Goal: Information Seeking & Learning: Learn about a topic

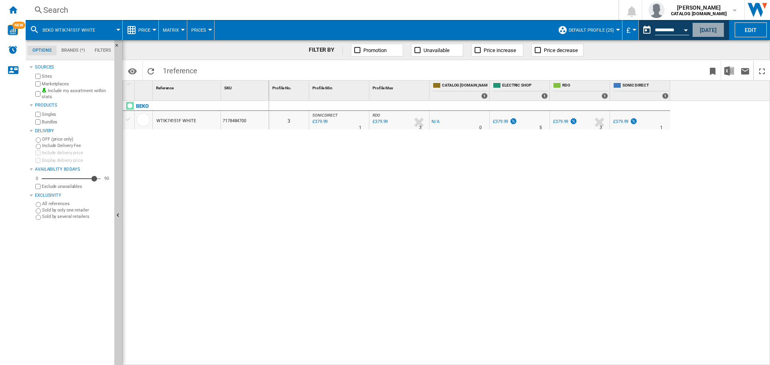
click at [723, 32] on button "[DATE]" at bounding box center [708, 29] width 32 height 15
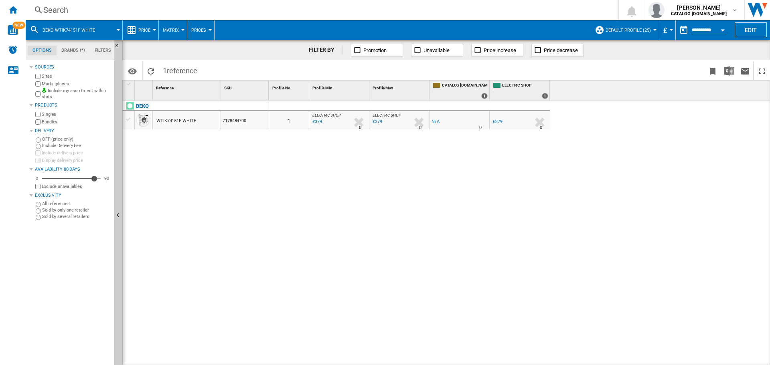
click at [265, 15] on div "Search" at bounding box center [320, 9] width 554 height 11
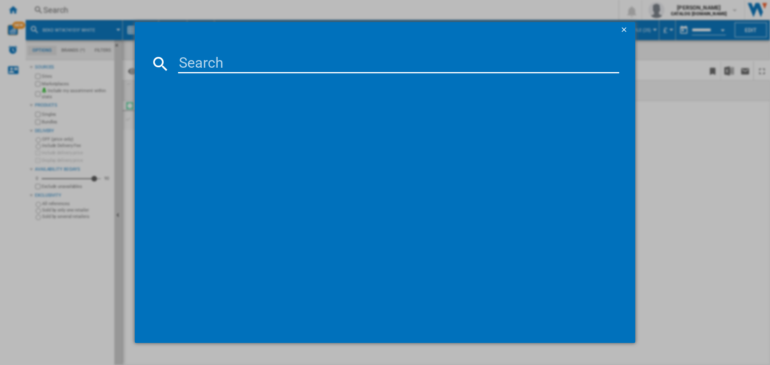
click at [267, 65] on input at bounding box center [398, 63] width 441 height 19
paste input "BM3WT3841W"
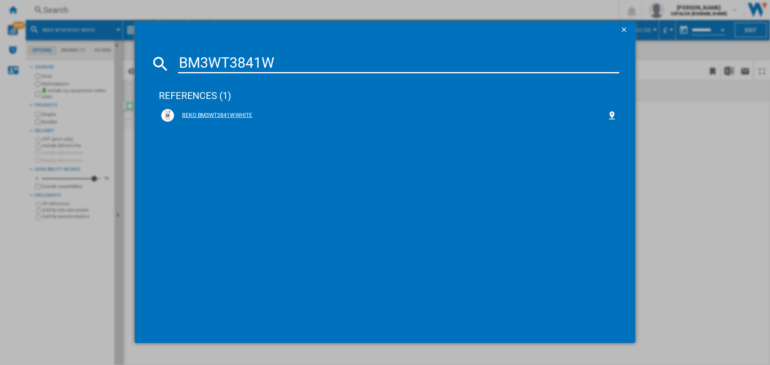
type input "BM3WT3841W"
click at [228, 111] on div "BEKO BM3WT3841W WHITE" at bounding box center [390, 115] width 433 height 8
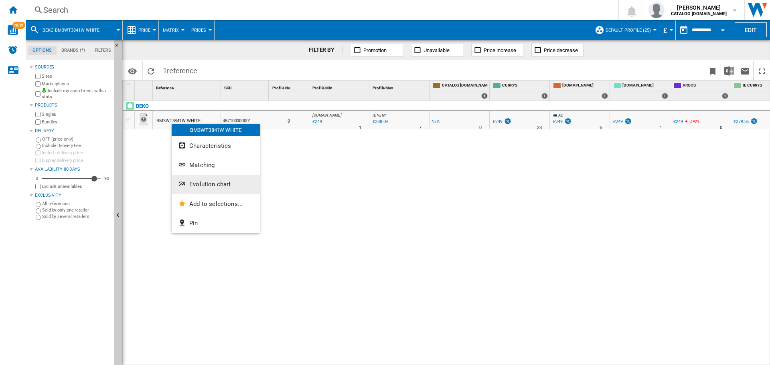
click at [208, 178] on button "Evolution chart" at bounding box center [216, 184] width 88 height 19
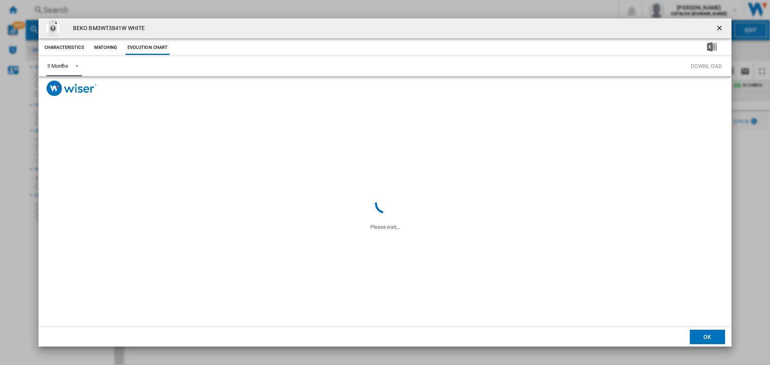
click at [76, 63] on span "Product popup" at bounding box center [75, 65] width 10 height 7
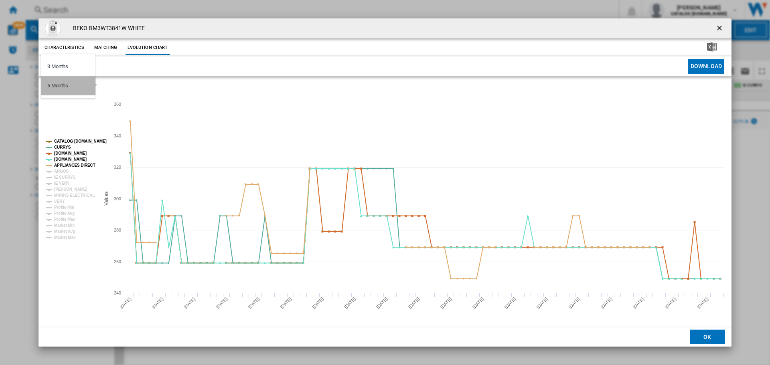
click at [66, 85] on div "6 Months" at bounding box center [57, 85] width 21 height 7
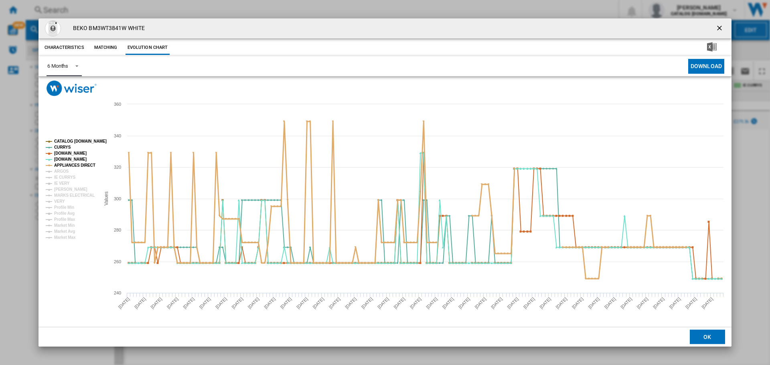
click at [81, 167] on tspan "APPLIANCES DIRECT" at bounding box center [74, 165] width 41 height 4
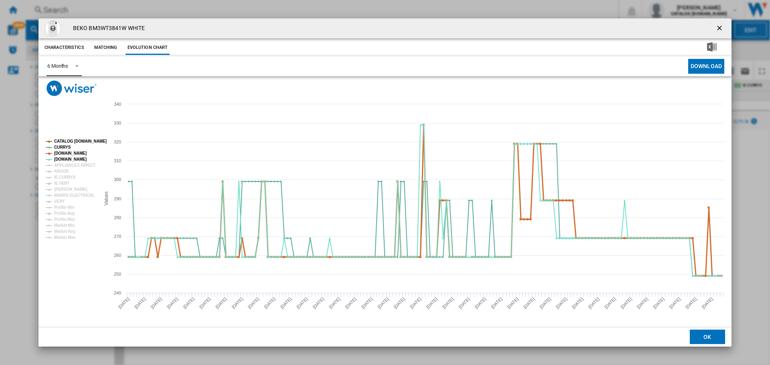
click at [76, 153] on tspan "[DOMAIN_NAME]" at bounding box center [70, 153] width 32 height 4
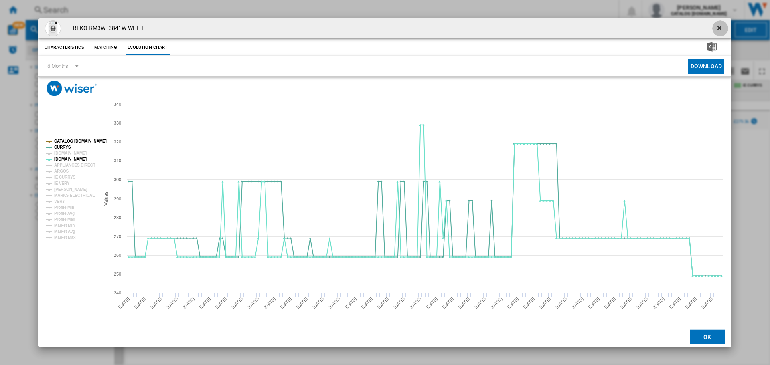
click at [720, 31] on ng-md-icon "getI18NText('BUTTONS.CLOSE_DIALOG')" at bounding box center [720, 29] width 10 height 10
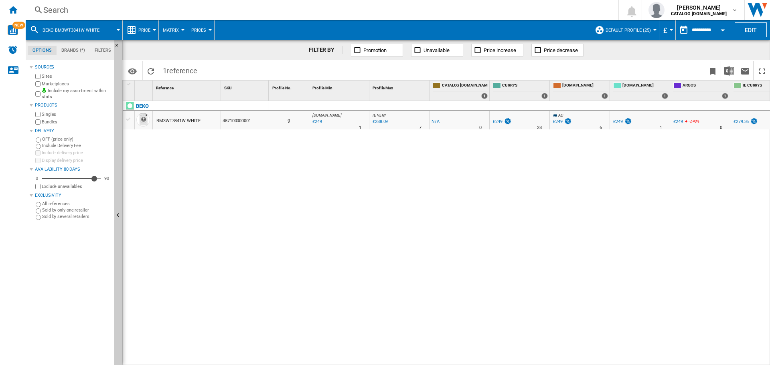
click at [244, 11] on div "Search" at bounding box center [320, 9] width 554 height 11
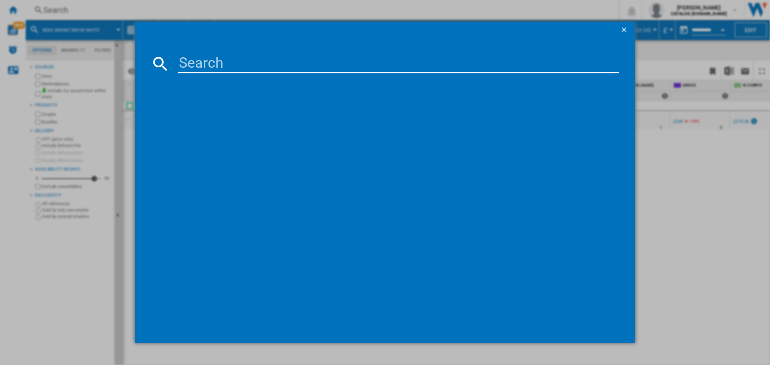
click at [258, 62] on input at bounding box center [398, 63] width 441 height 19
type input "BM3WT3941W"
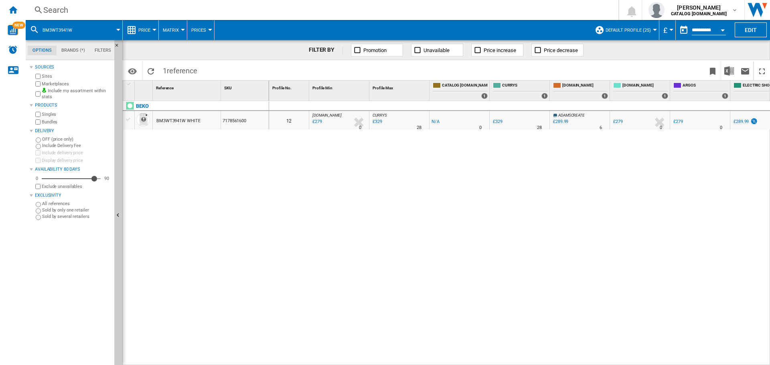
click at [191, 122] on div "BM3WT3941W WHITE" at bounding box center [178, 121] width 44 height 18
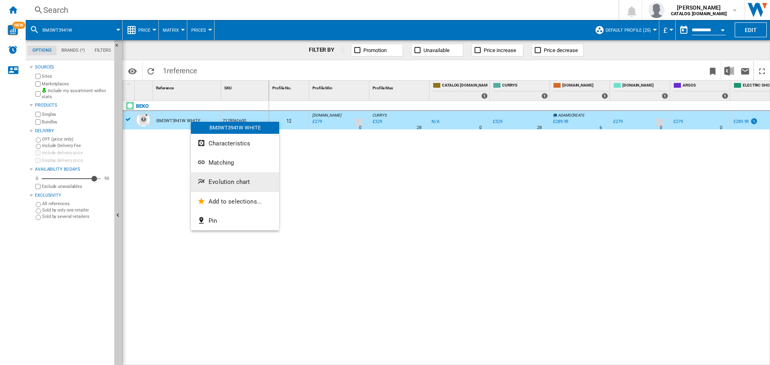
click at [229, 179] on span "Evolution chart" at bounding box center [229, 181] width 41 height 7
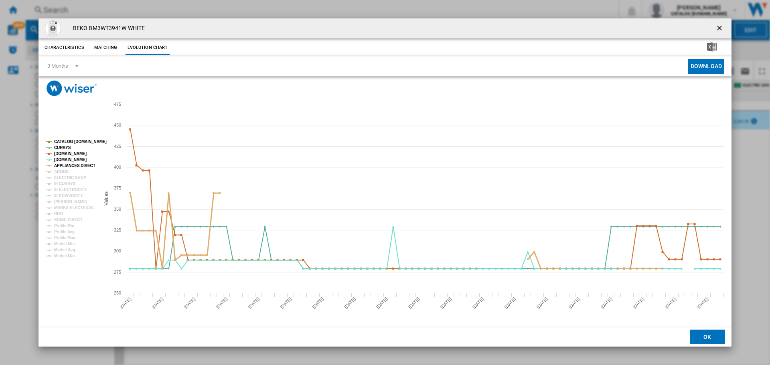
click at [71, 164] on tspan "APPLIANCES DIRECT" at bounding box center [74, 166] width 41 height 4
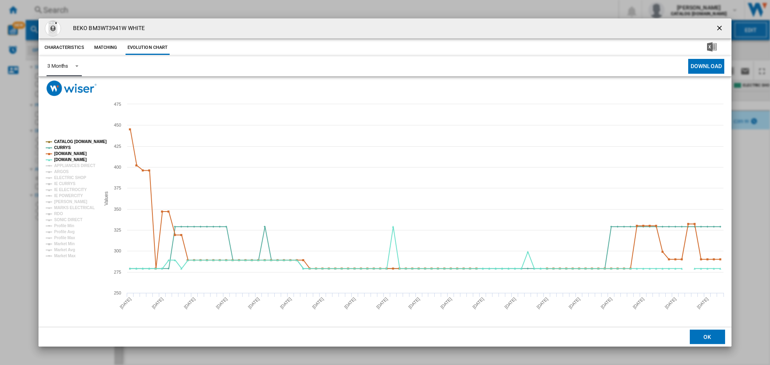
click at [73, 64] on span "Product popup" at bounding box center [75, 65] width 10 height 7
click at [76, 87] on md-option "6 Months" at bounding box center [68, 85] width 55 height 19
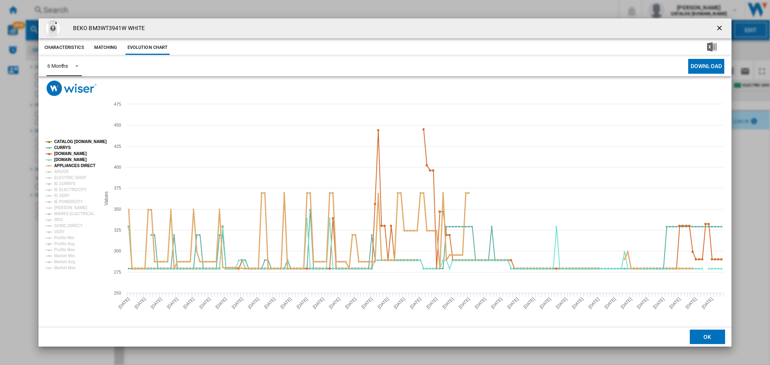
click at [82, 164] on tspan "APPLIANCES DIRECT" at bounding box center [74, 166] width 41 height 4
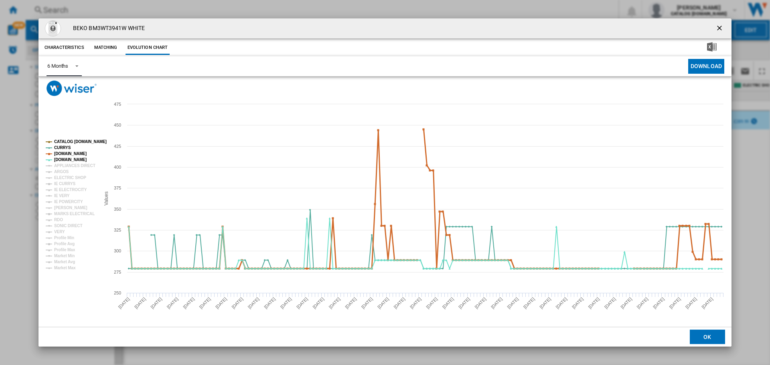
click at [75, 153] on tspan "[DOMAIN_NAME]" at bounding box center [70, 154] width 32 height 4
